Goal: Transaction & Acquisition: Purchase product/service

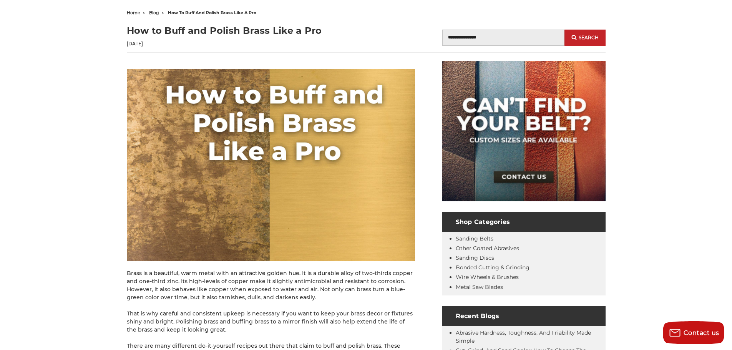
click at [207, 198] on img at bounding box center [271, 165] width 288 height 192
click at [205, 200] on img at bounding box center [271, 165] width 288 height 192
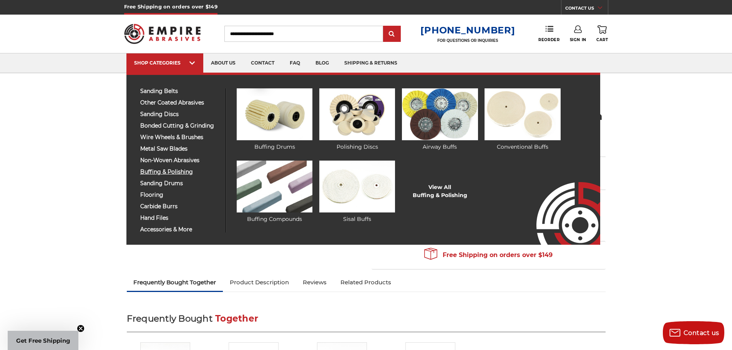
click at [186, 173] on span "buffing & polishing" at bounding box center [180, 172] width 80 height 6
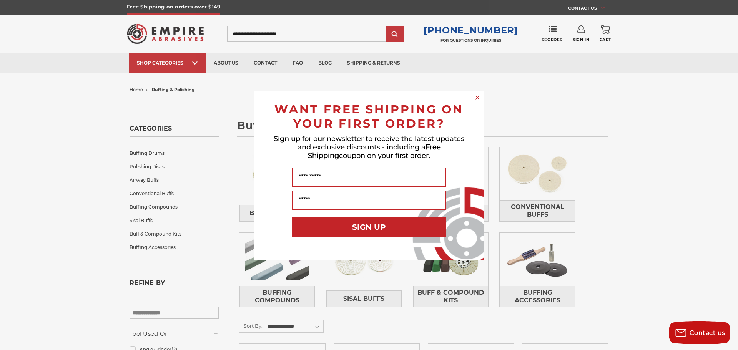
click at [477, 97] on icon "Close dialog" at bounding box center [477, 97] width 3 height 3
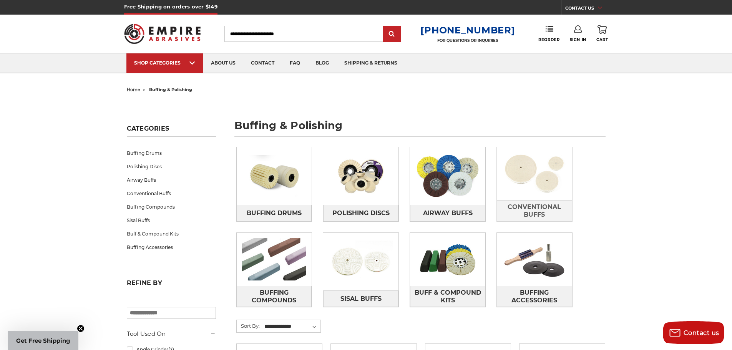
click at [531, 182] on img at bounding box center [534, 173] width 75 height 53
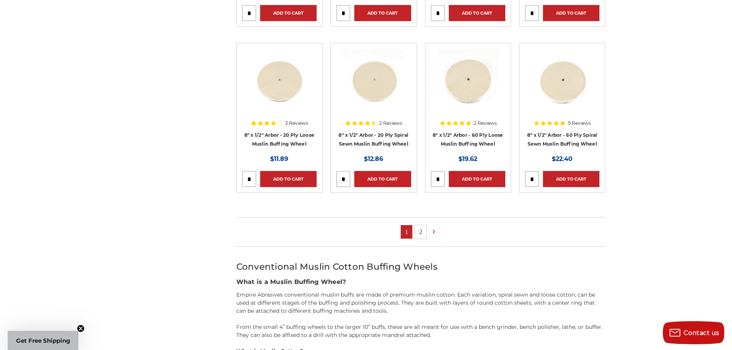
scroll to position [461, 0]
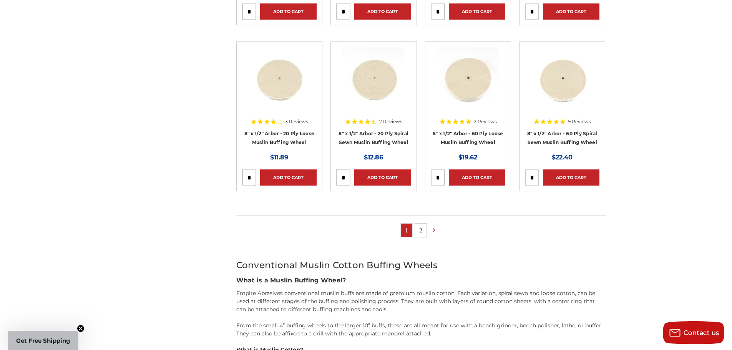
click at [422, 229] on link "2" at bounding box center [421, 230] width 12 height 13
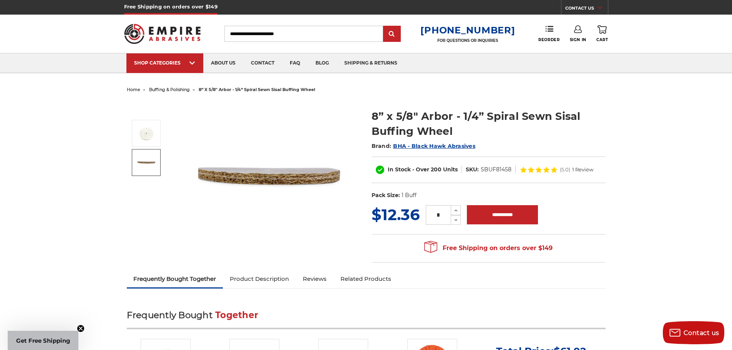
click at [162, 89] on span "buffing & polishing" at bounding box center [169, 89] width 41 height 5
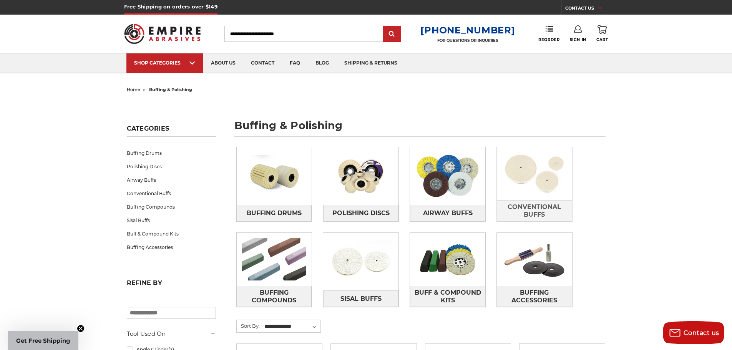
click at [513, 172] on img at bounding box center [534, 173] width 75 height 53
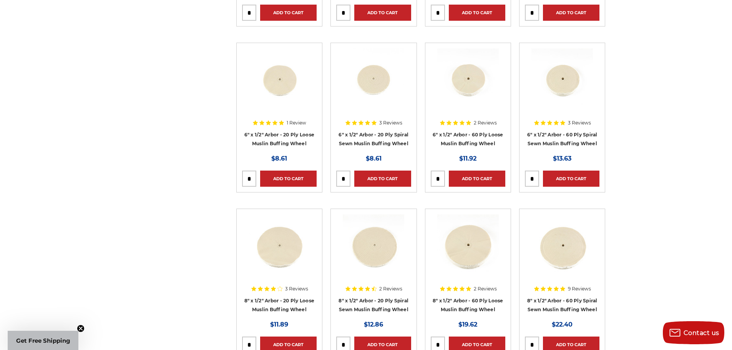
scroll to position [115, 0]
